Goal: Information Seeking & Learning: Check status

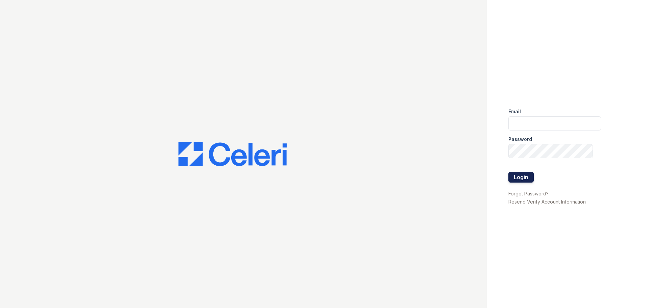
type input "gbarton@trinity-pm.com"
click at [517, 174] on button "Login" at bounding box center [520, 177] width 25 height 11
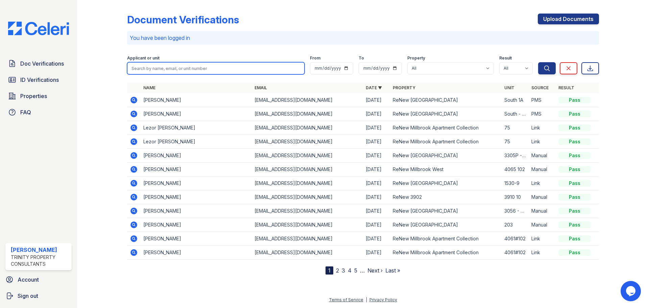
click at [211, 70] on input "search" at bounding box center [215, 68] width 177 height 12
type input "[PERSON_NAME]"
click at [538, 62] on button "Search" at bounding box center [547, 68] width 18 height 12
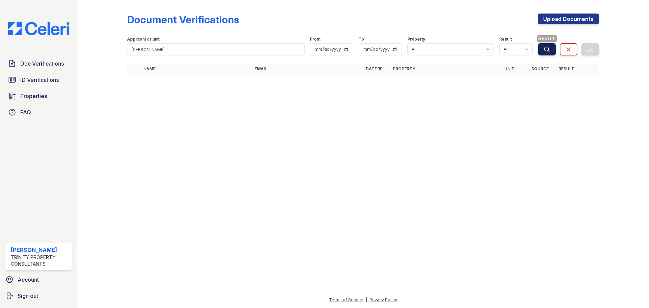
click at [547, 48] on icon "submit" at bounding box center [546, 49] width 7 height 7
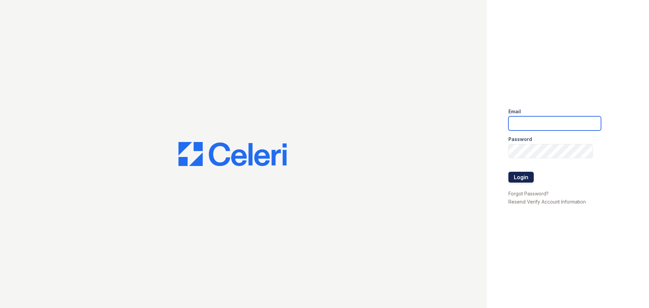
type input "gbarton@trinity-pm.com"
click at [523, 179] on button "Login" at bounding box center [520, 177] width 25 height 11
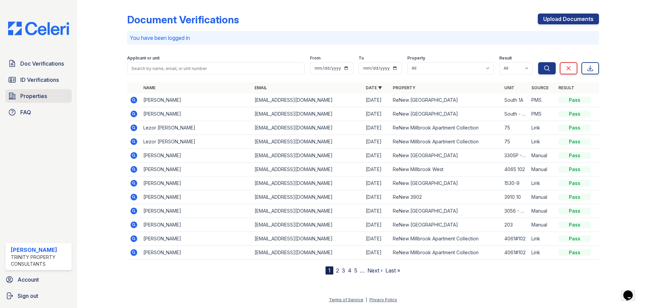
click at [36, 95] on span "Properties" at bounding box center [33, 96] width 27 height 8
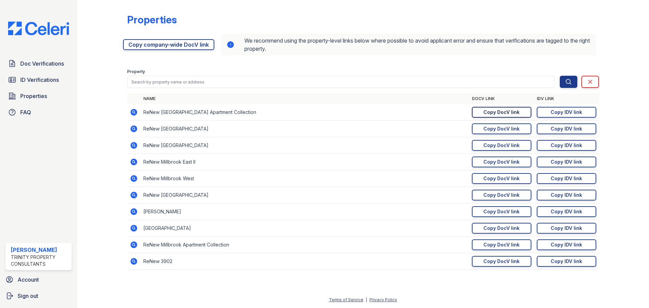
click at [500, 111] on div "Copy DocV link" at bounding box center [501, 112] width 36 height 7
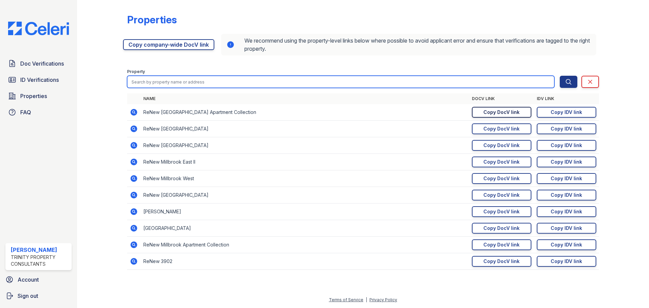
click at [161, 82] on input "search" at bounding box center [340, 82] width 427 height 12
type input "j"
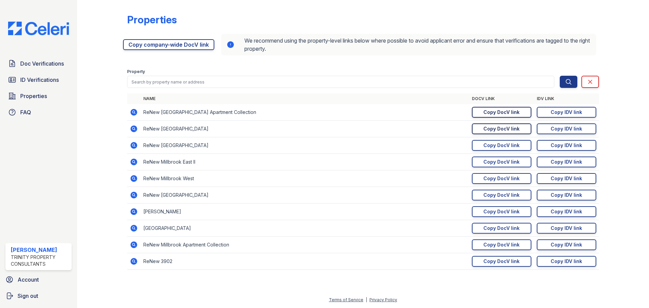
click at [482, 126] on link "Copy DocV link Copy link" at bounding box center [501, 128] width 59 height 11
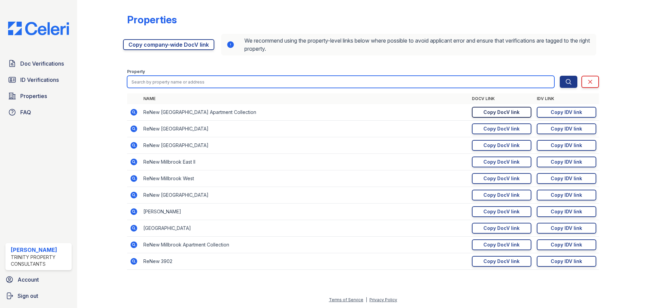
click at [141, 81] on input "search" at bounding box center [340, 82] width 427 height 12
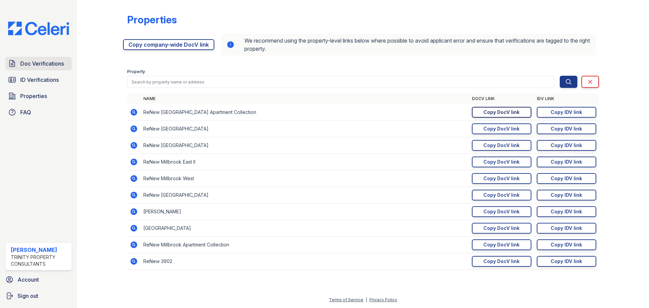
click at [45, 69] on link "Doc Verifications" at bounding box center [38, 64] width 66 height 14
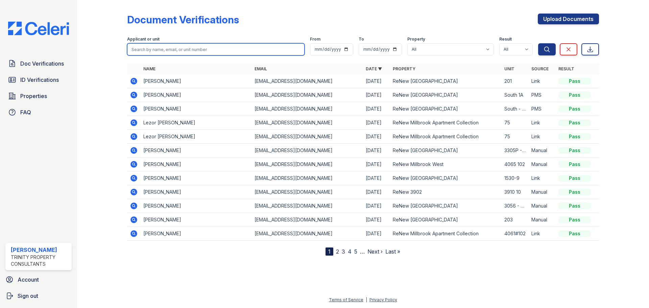
click at [153, 47] on input "search" at bounding box center [215, 49] width 177 height 12
click at [98, 72] on div at bounding box center [107, 129] width 39 height 253
click at [195, 51] on input "search" at bounding box center [215, 49] width 177 height 12
type input "reich-tanis"
click at [538, 43] on button "Search" at bounding box center [547, 49] width 18 height 12
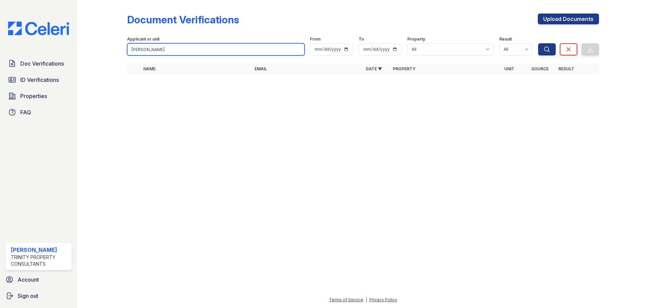
click at [187, 48] on input "reich-tanis" at bounding box center [215, 49] width 177 height 12
drag, startPoint x: 132, startPoint y: 49, endPoint x: 101, endPoint y: 54, distance: 31.5
click at [101, 54] on div "Document Verifications Upload Documents Filter Applicant or unit reich-tanis Fr…" at bounding box center [363, 46] width 550 height 92
type input "joseph"
click at [538, 43] on button "Search" at bounding box center [547, 49] width 18 height 12
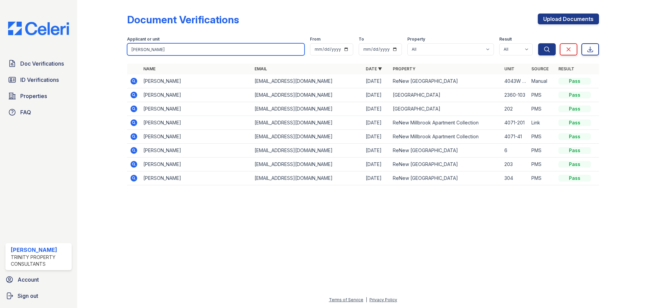
click at [173, 55] on input "joseph" at bounding box center [215, 49] width 177 height 12
type input "joseph reich-tanis"
click at [538, 43] on button "Search" at bounding box center [547, 49] width 18 height 12
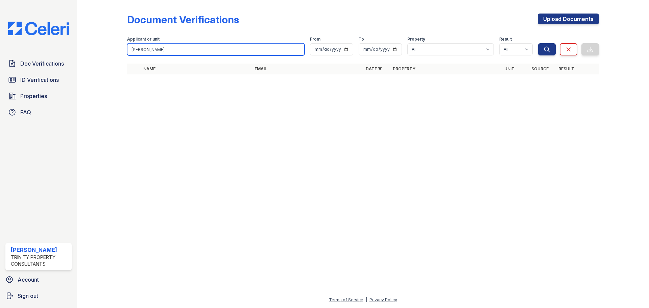
drag, startPoint x: 197, startPoint y: 45, endPoint x: 134, endPoint y: 52, distance: 63.3
click at [136, 53] on input "joseph reich-tanis" at bounding box center [215, 49] width 177 height 12
type input "j"
type input "jafari saladi"
click at [538, 43] on button "Search" at bounding box center [547, 49] width 18 height 12
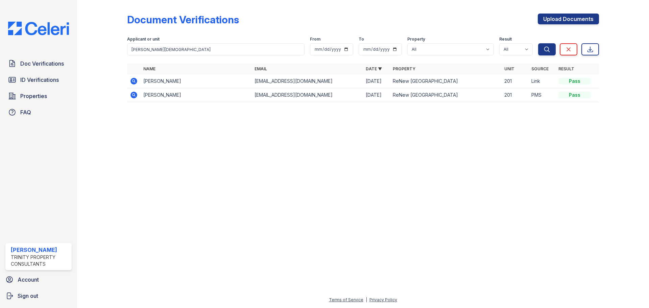
click at [132, 82] on icon at bounding box center [133, 81] width 7 height 7
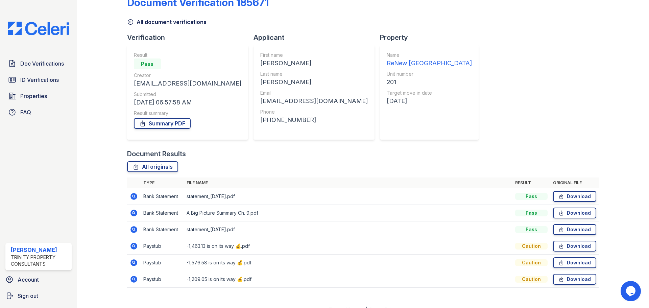
scroll to position [27, 0]
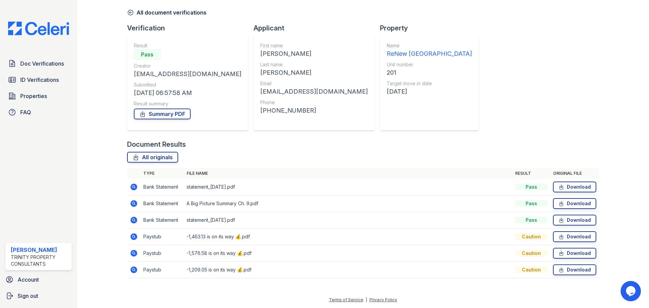
click at [131, 187] on icon at bounding box center [133, 186] width 7 height 7
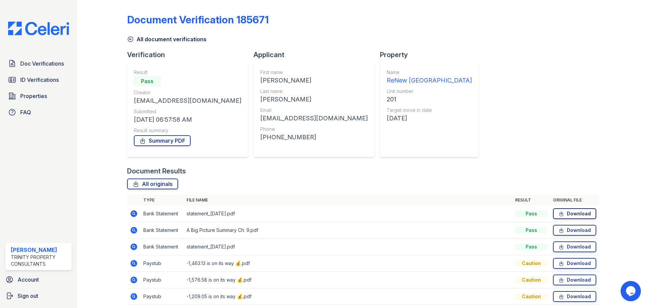
click at [559, 211] on icon at bounding box center [560, 213] width 3 height 5
click at [164, 139] on link "Summary PDF" at bounding box center [162, 140] width 57 height 11
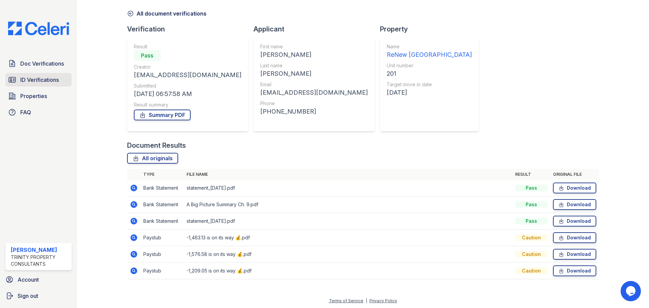
scroll to position [27, 0]
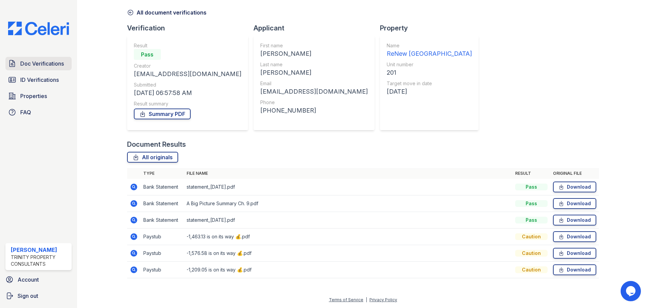
click at [41, 65] on span "Doc Verifications" at bounding box center [42, 63] width 44 height 8
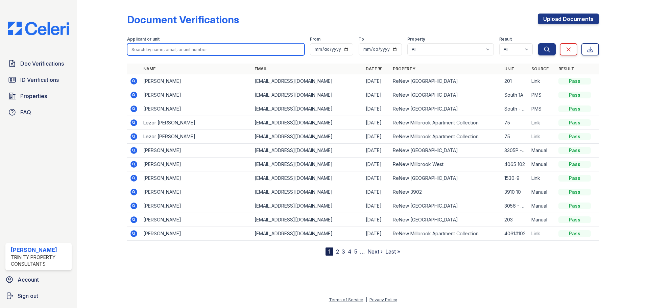
click at [167, 50] on input "search" at bounding box center [215, 49] width 177 height 12
type input "[PERSON_NAME]"
click at [538, 43] on button "Search" at bounding box center [547, 49] width 18 height 12
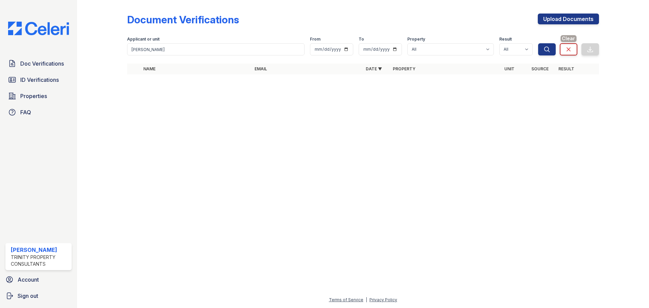
click at [576, 52] on link "Clear" at bounding box center [569, 49] width 18 height 12
